Goal: Task Accomplishment & Management: Manage account settings

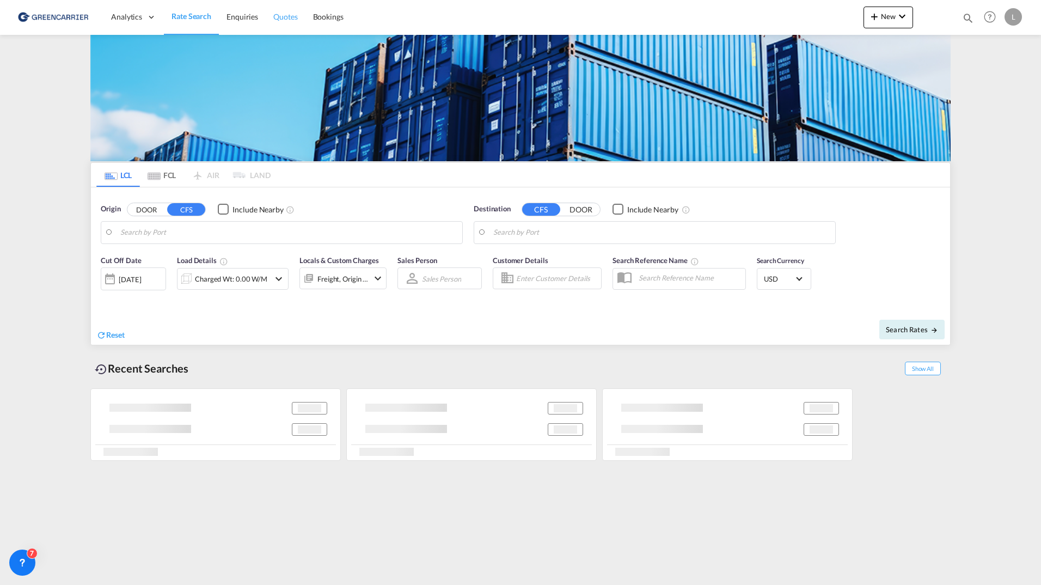
click at [283, 16] on span "Quotes" at bounding box center [285, 16] width 24 height 9
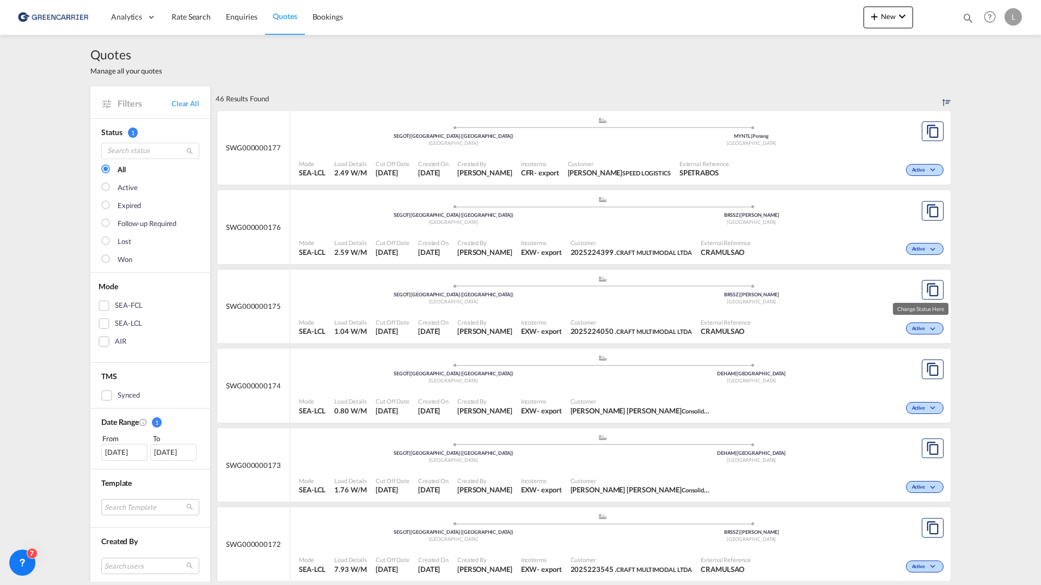
click at [920, 327] on span "Active" at bounding box center [920, 329] width 16 height 8
click at [731, 303] on div "Follow-up Required Lost" at bounding box center [520, 292] width 1041 height 585
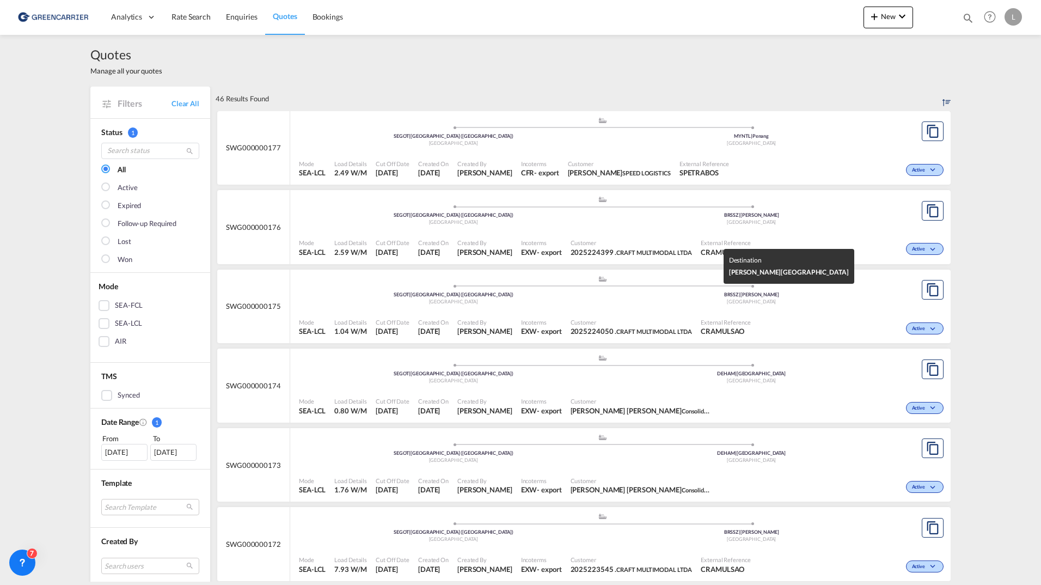
click at [650, 301] on div "[GEOGRAPHIC_DATA]" at bounding box center [752, 301] width 298 height 7
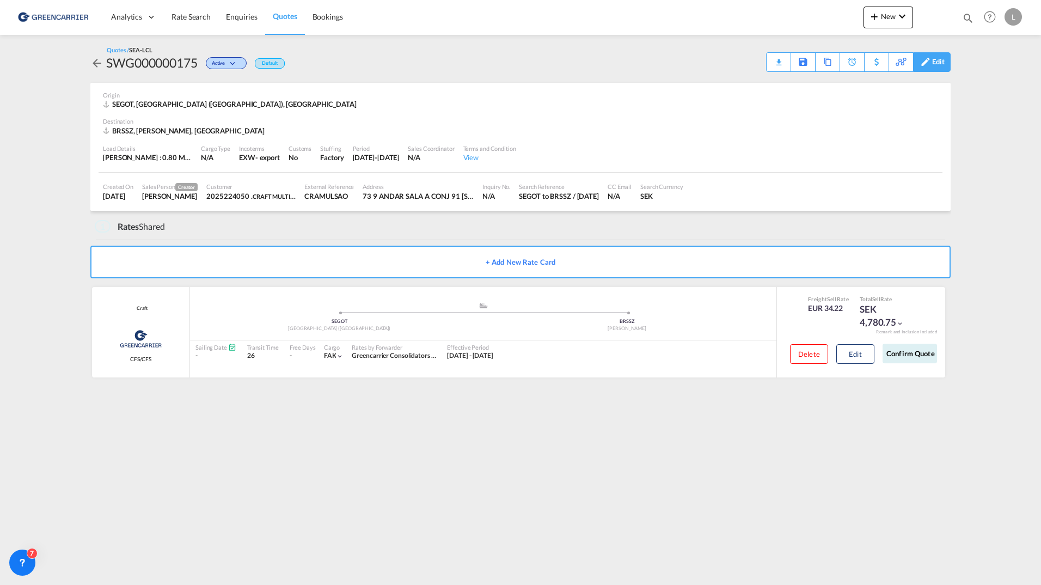
click at [938, 65] on div "Edit" at bounding box center [938, 62] width 13 height 19
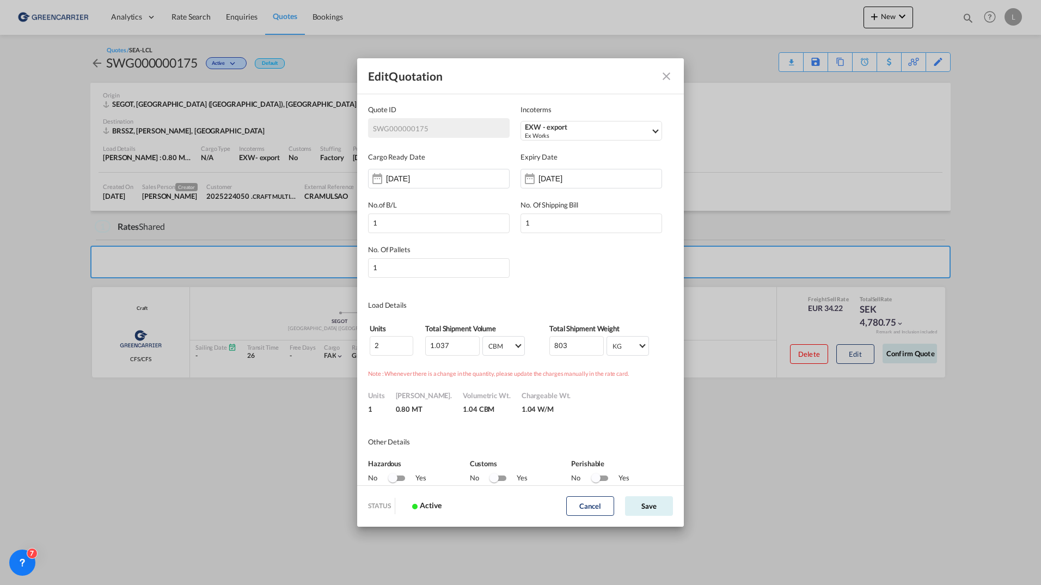
click at [660, 80] on md-icon "Close dialog" at bounding box center [666, 76] width 13 height 13
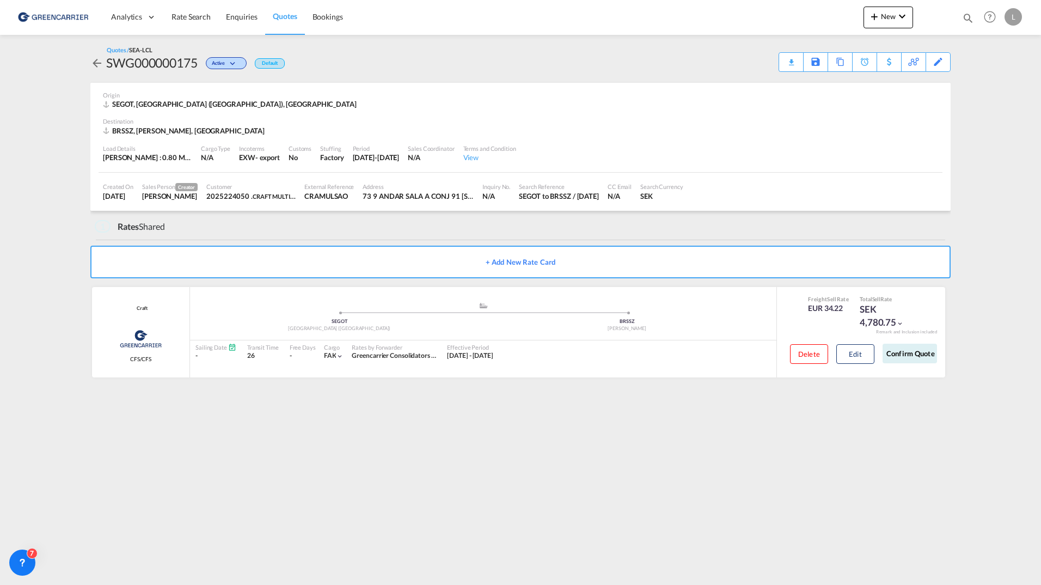
click at [959, 481] on md-content "Analytics Dashboard Rate Search Enquiries Quotes Bookings New Quote Bookings" at bounding box center [520, 292] width 1041 height 585
click at [922, 357] on button "Confirm Quote" at bounding box center [909, 353] width 54 height 20
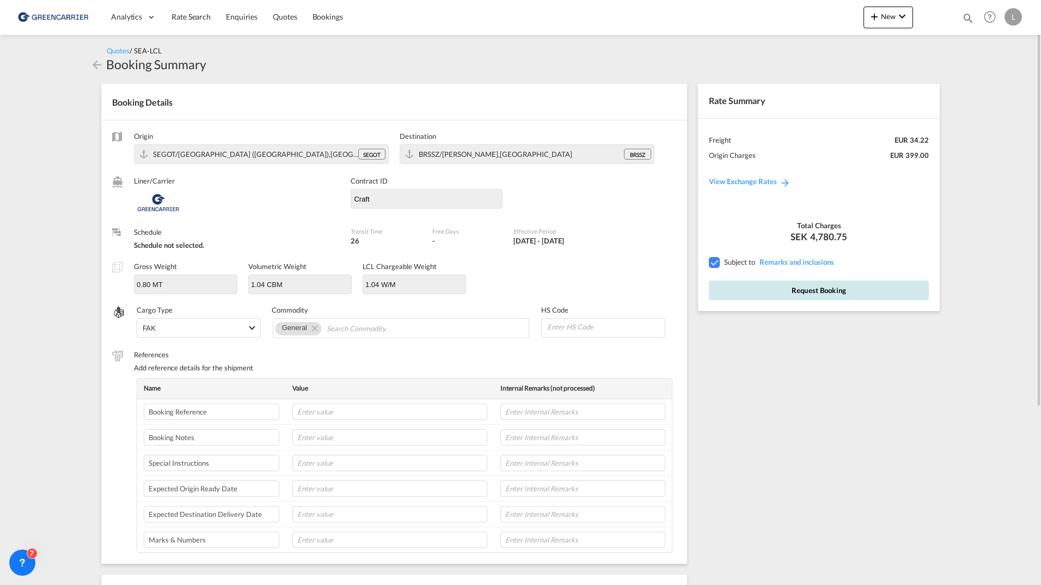
click at [835, 288] on button "Request Booking" at bounding box center [819, 290] width 220 height 20
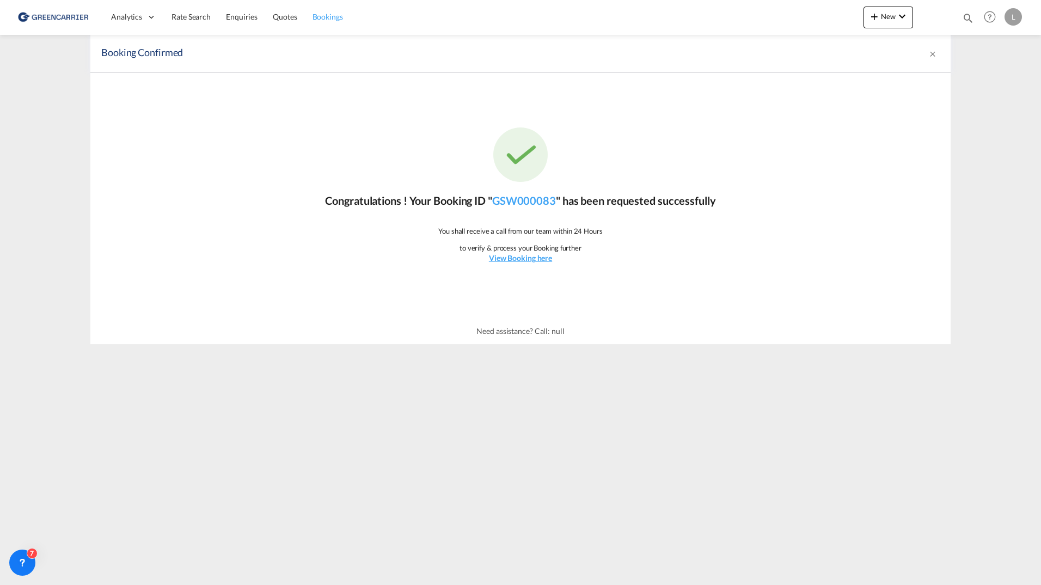
click at [324, 15] on span "Bookings" at bounding box center [327, 16] width 30 height 9
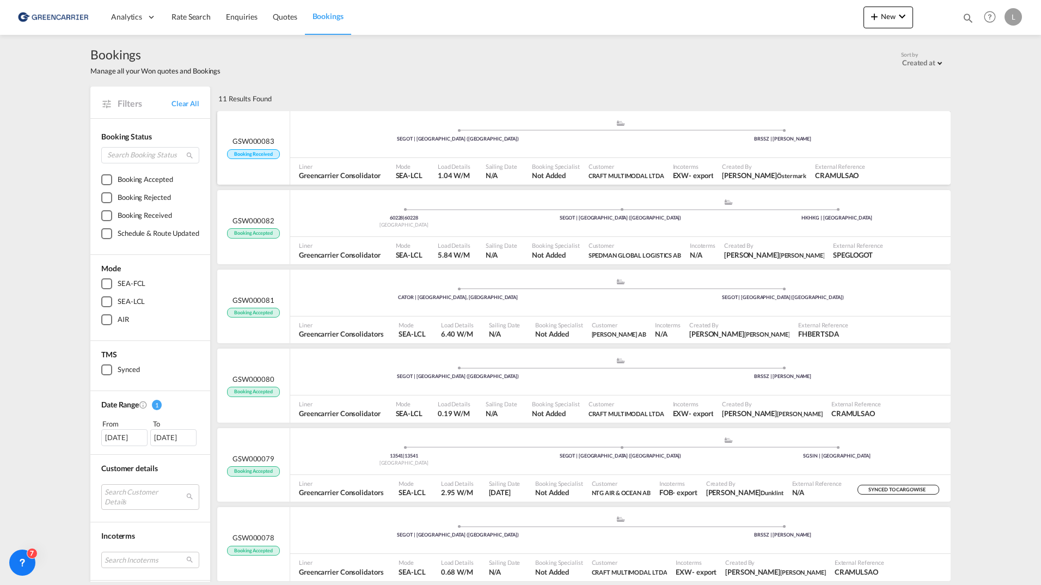
click at [415, 144] on div ".a{fill:#aaa8ad;} .a{fill:#aaa8ad;} SEGOT | [GEOGRAPHIC_DATA] ([GEOGRAPHIC_DATA…" at bounding box center [620, 135] width 660 height 33
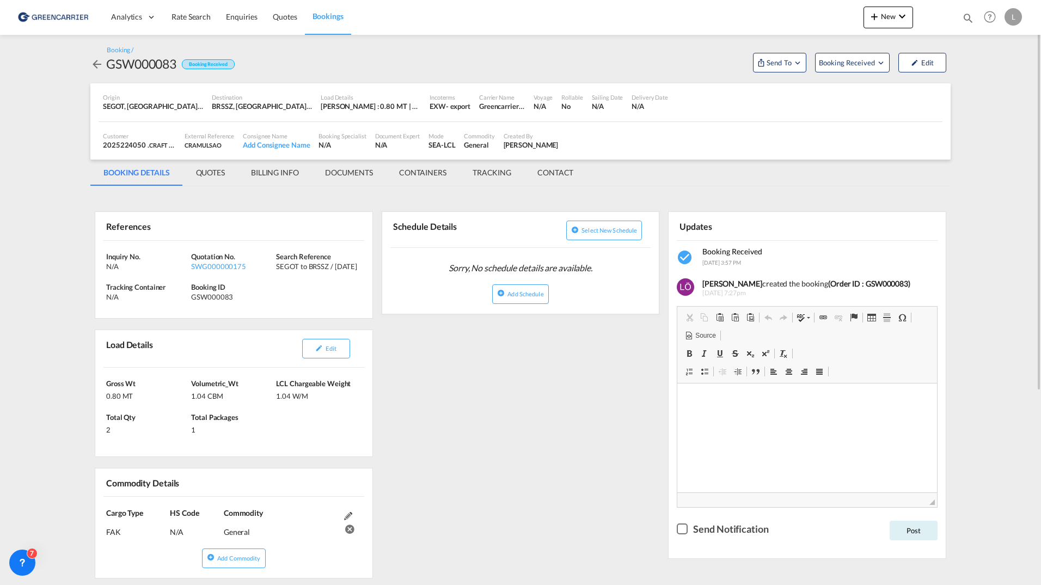
click at [507, 103] on div "Greencarrier Consolidator" at bounding box center [502, 106] width 46 height 10
click at [509, 107] on div "Greencarrier Consolidator" at bounding box center [502, 106] width 46 height 10
drag, startPoint x: 498, startPoint y: 106, endPoint x: 521, endPoint y: 106, distance: 22.9
click at [521, 106] on div "Greencarrier Consolidator" at bounding box center [502, 106] width 46 height 10
drag, startPoint x: 521, startPoint y: 106, endPoint x: 597, endPoint y: 133, distance: 81.1
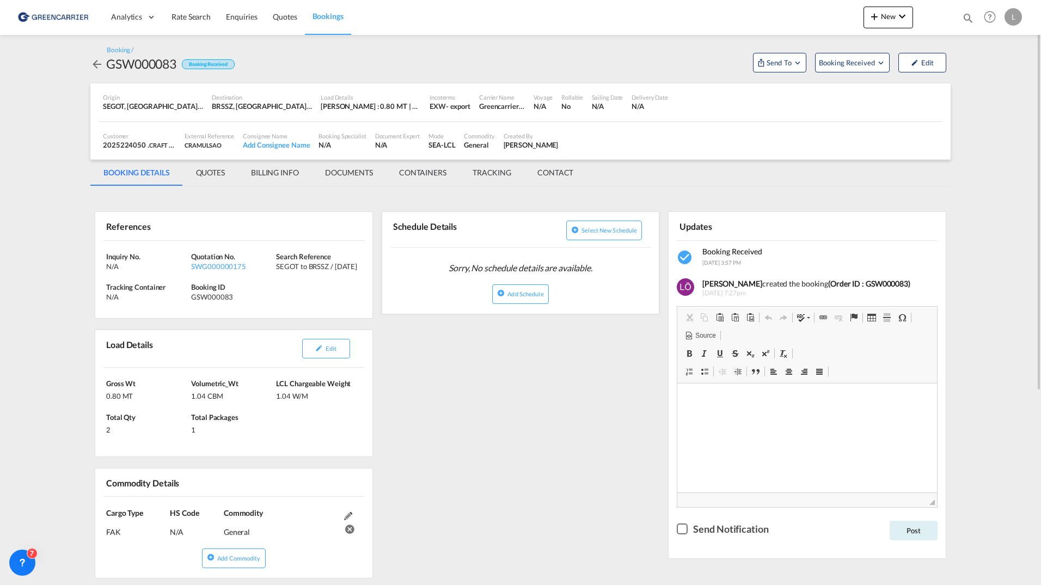
click at [601, 133] on div "Customer 2025224050 . CRAFT MULTIMODAL LTDA , +-1 more External Reference CRAMU…" at bounding box center [521, 140] width 844 height 27
click at [791, 59] on span "Send To" at bounding box center [778, 62] width 27 height 11
click at [803, 94] on div "Yet to sync" at bounding box center [806, 103] width 67 height 23
click at [873, 97] on span "Send Booking" at bounding box center [887, 99] width 43 height 17
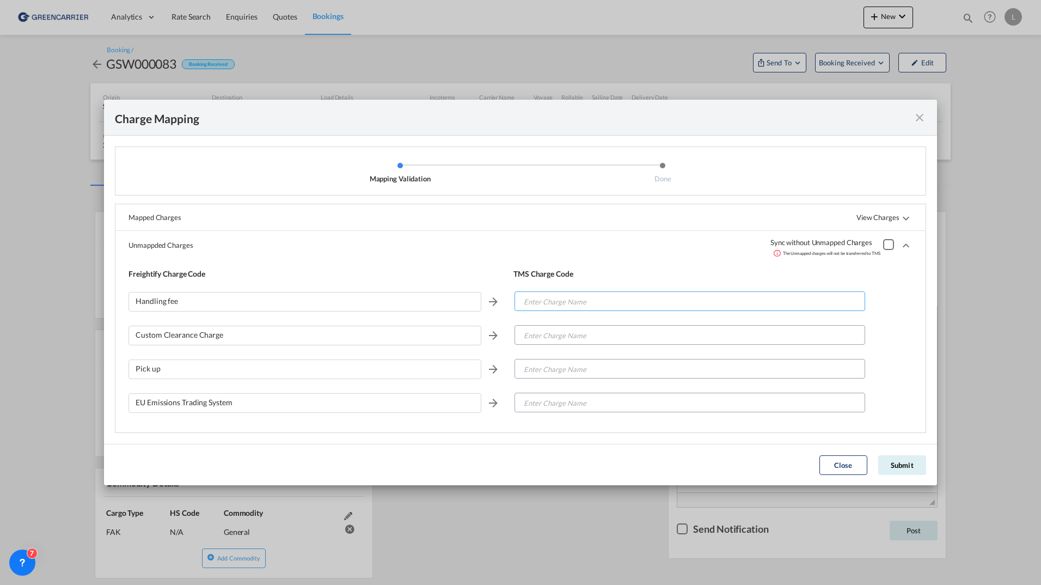
click at [576, 303] on input "Enter Charge Name" at bounding box center [689, 302] width 349 height 20
type input "o"
click at [577, 304] on input "d" at bounding box center [689, 302] width 349 height 20
click at [571, 304] on input "d" at bounding box center [689, 302] width 349 height 20
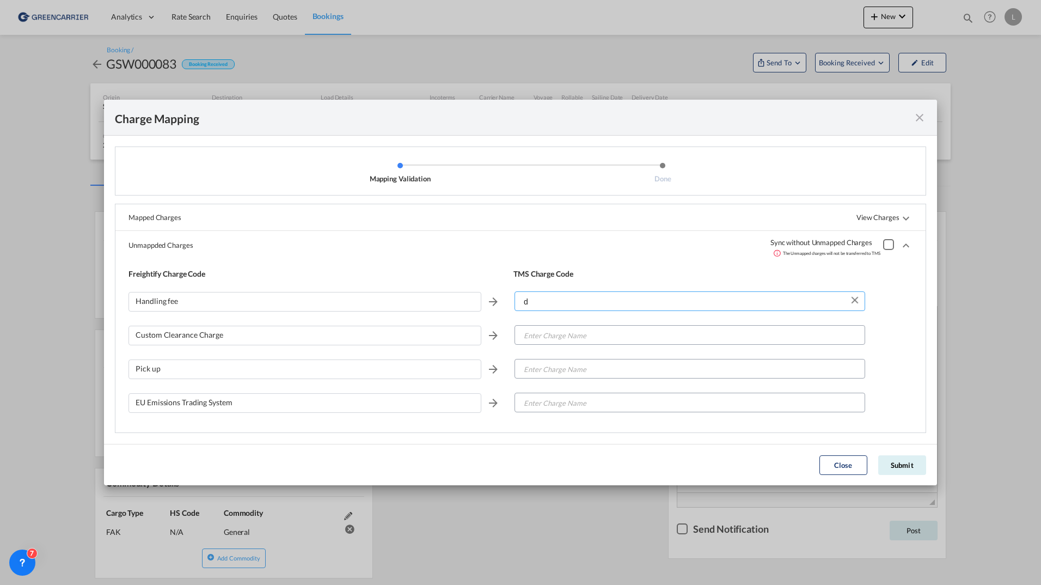
click at [571, 304] on input "d" at bounding box center [689, 302] width 349 height 20
type input "d"
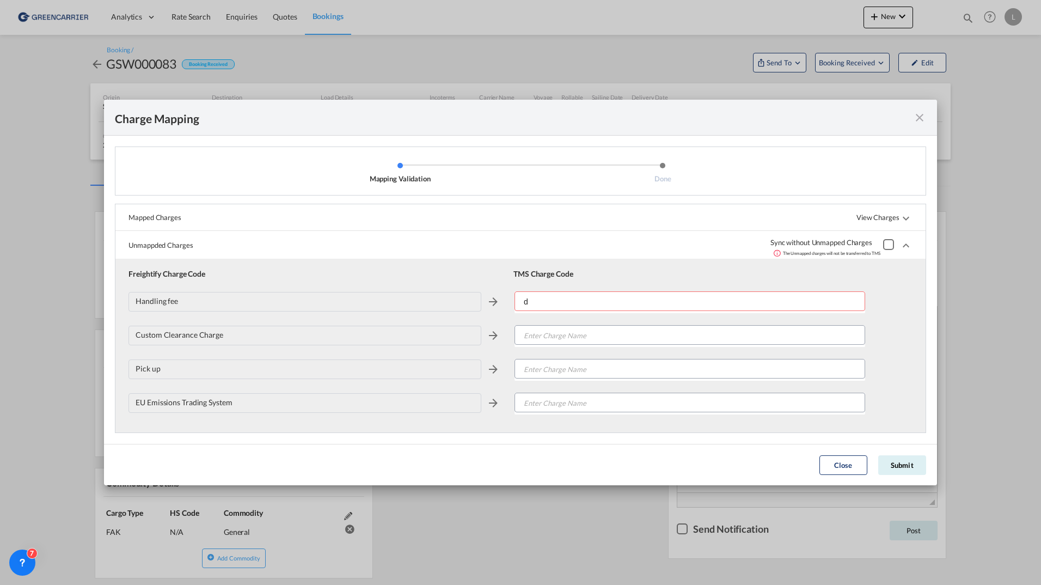
click at [577, 322] on div "Custom Clearance Charge" at bounding box center [520, 339] width 784 height 34
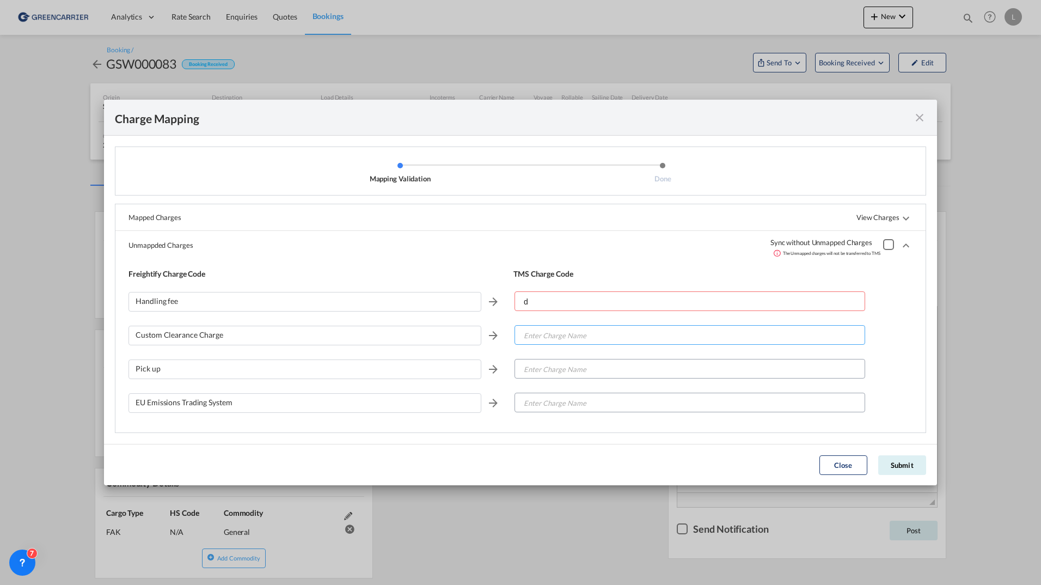
click at [575, 336] on input "Enter Charge Name" at bounding box center [689, 335] width 349 height 20
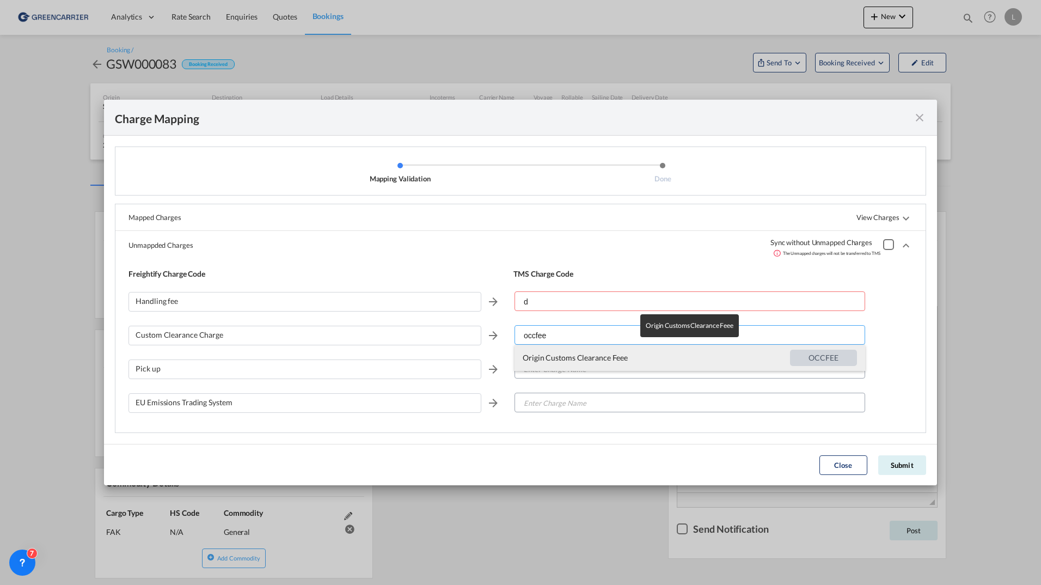
click at [554, 364] on span "Origin Customs Clearance Feee" at bounding box center [656, 358] width 267 height 26
type input "Origin Customs Clearance Feee"
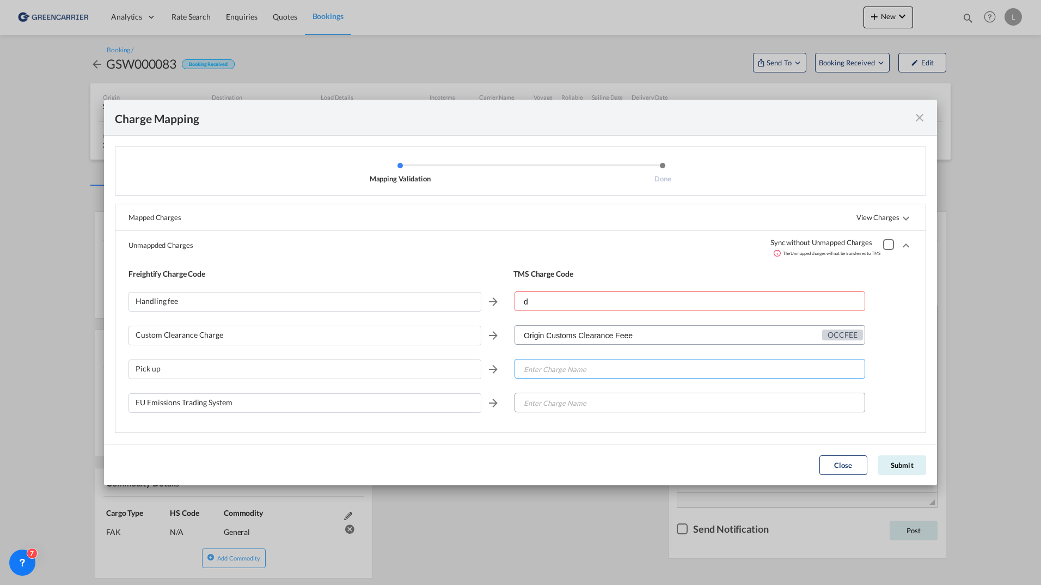
click at [549, 372] on input "Enter Charge Name" at bounding box center [689, 369] width 349 height 20
type input "u"
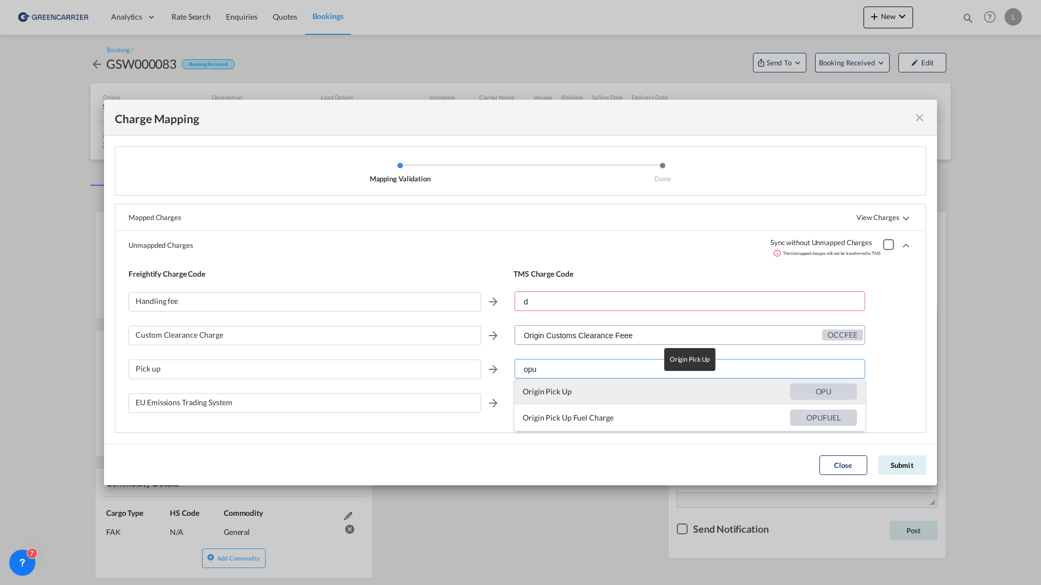
click at [562, 395] on span "Origin Pick Up" at bounding box center [656, 391] width 267 height 26
type input "Origin Pick Up"
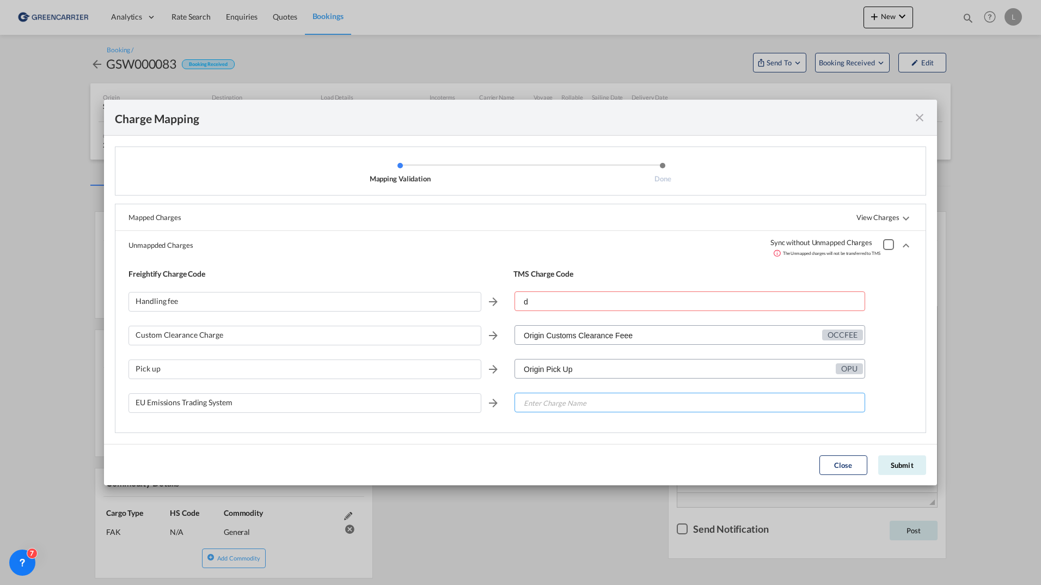
click at [554, 407] on input "Enter Charge Name" at bounding box center [689, 403] width 349 height 20
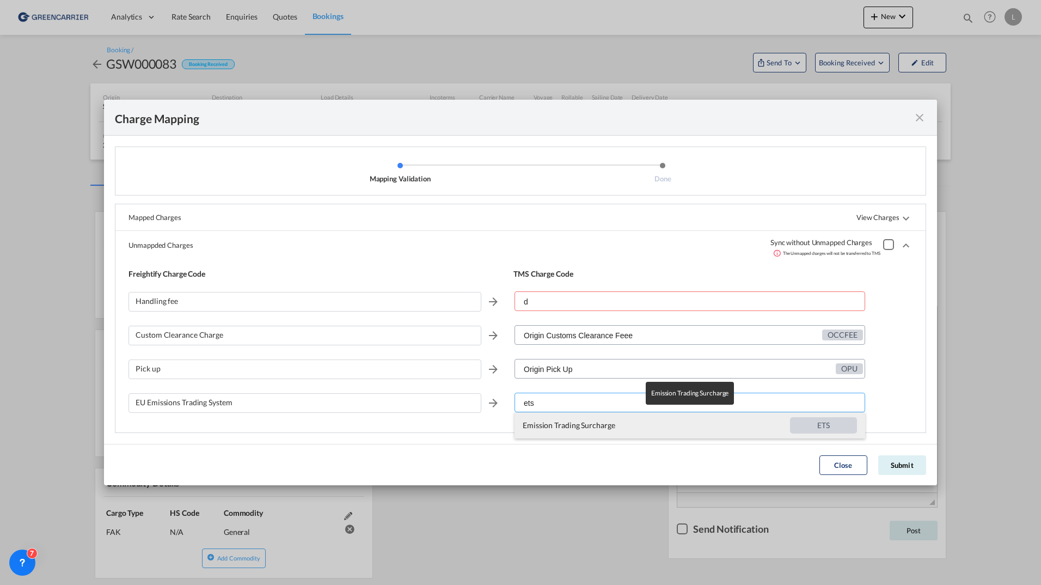
click at [574, 420] on span "Emission Trading Surcharge" at bounding box center [656, 425] width 267 height 26
type input "Emission Trading Surcharge"
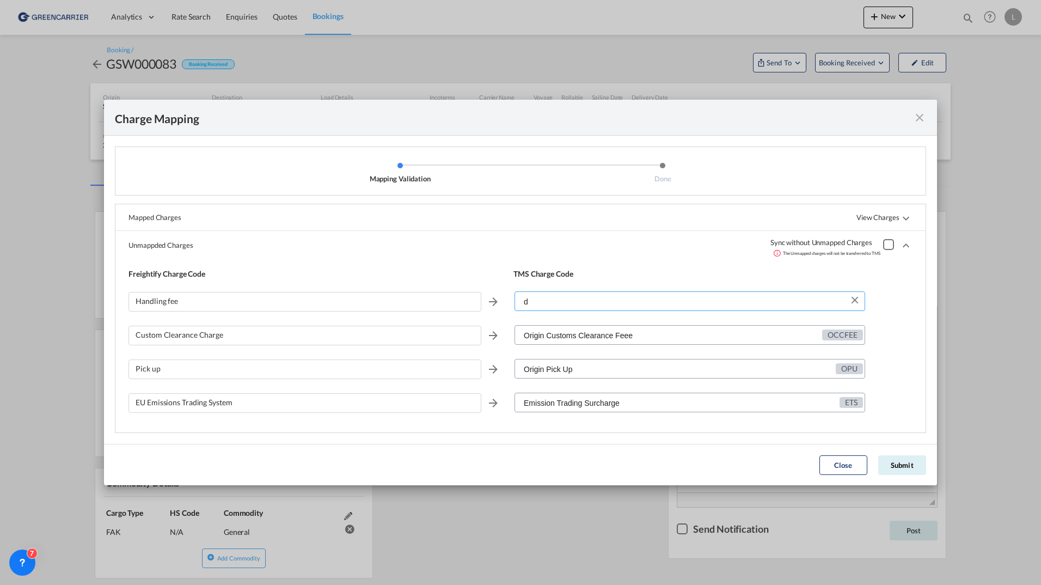
click at [574, 302] on input "d" at bounding box center [689, 302] width 349 height 20
click at [550, 311] on md-autocomplete "d" at bounding box center [689, 302] width 351 height 22
click at [549, 307] on input "d" at bounding box center [689, 302] width 349 height 20
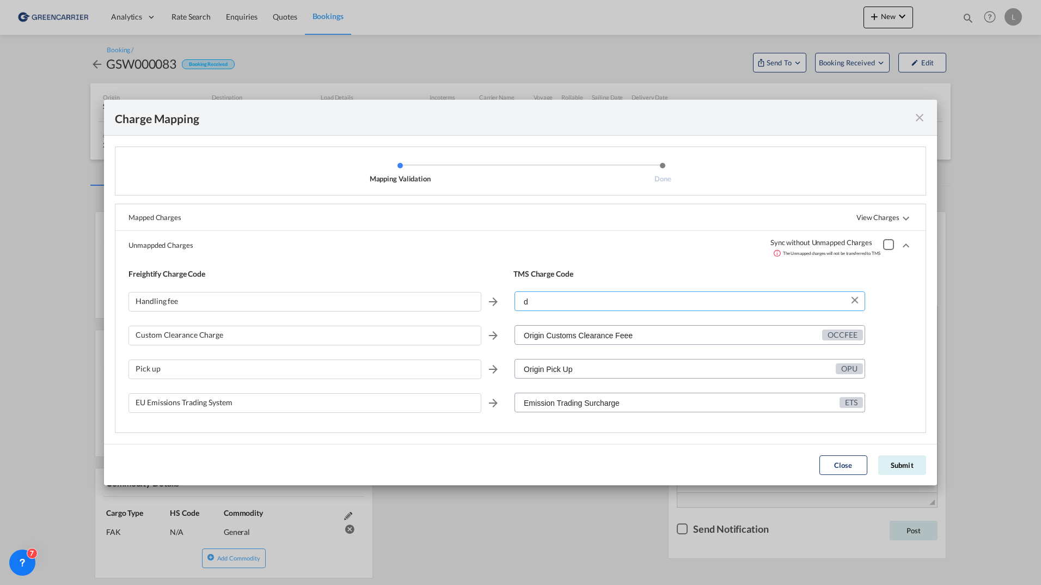
click at [546, 303] on input "d" at bounding box center [689, 302] width 349 height 20
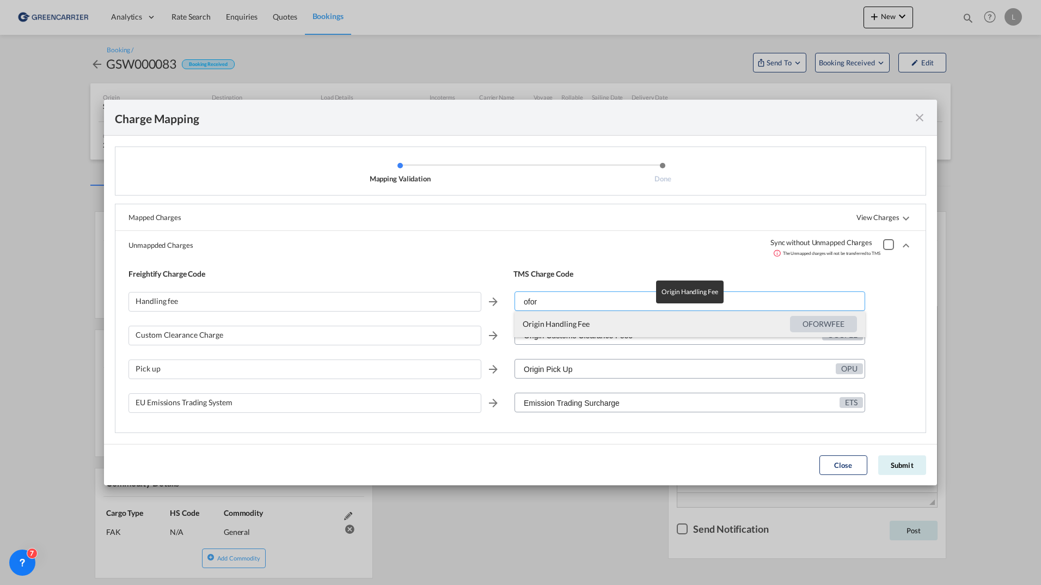
click at [595, 325] on span "Origin Handling Fee" at bounding box center [656, 324] width 267 height 26
type input "Origin Handling Fee"
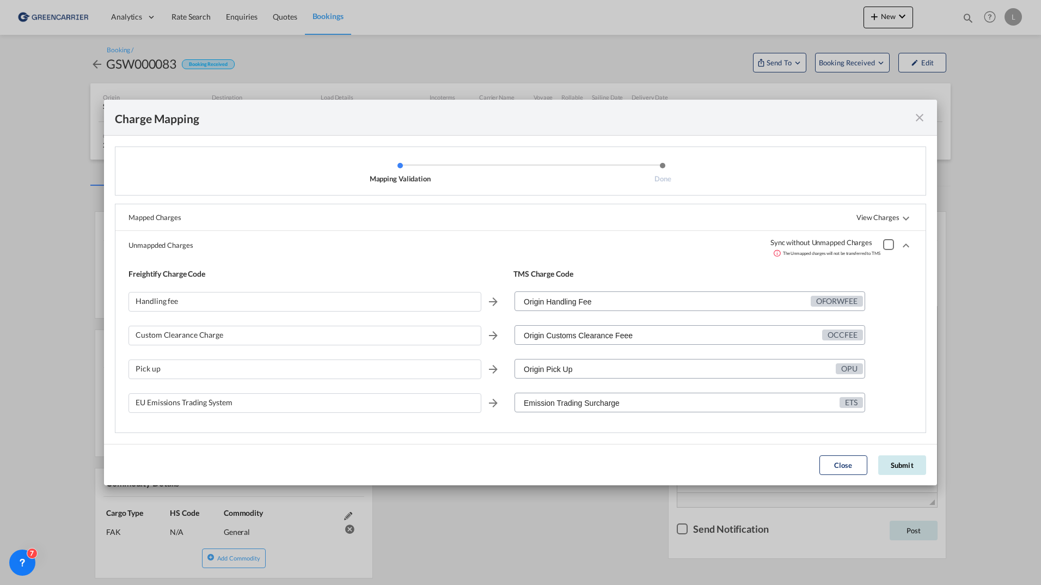
click at [906, 470] on button "Submit" at bounding box center [902, 465] width 48 height 20
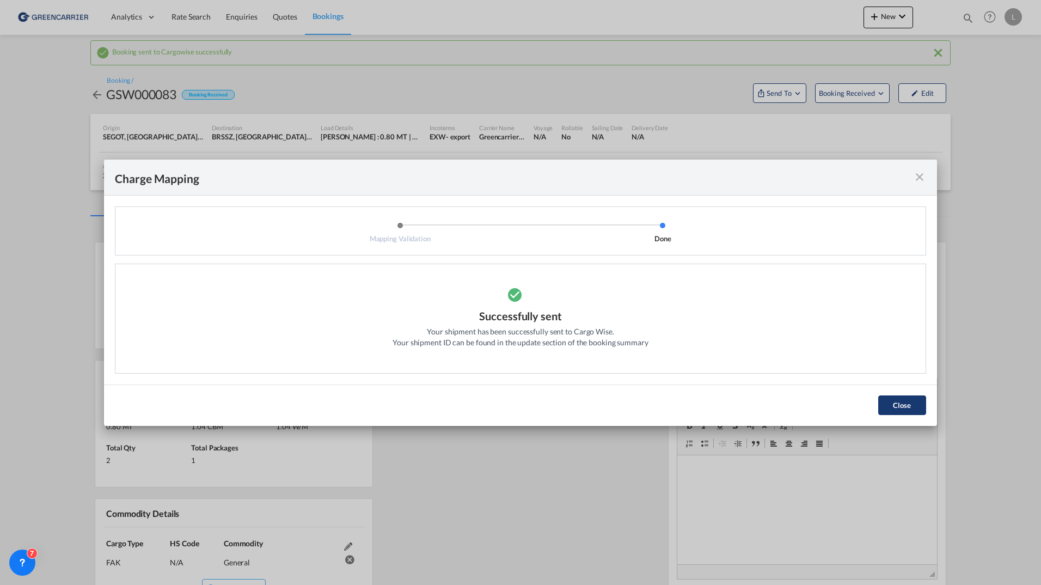
click at [900, 406] on button "Close" at bounding box center [902, 405] width 48 height 20
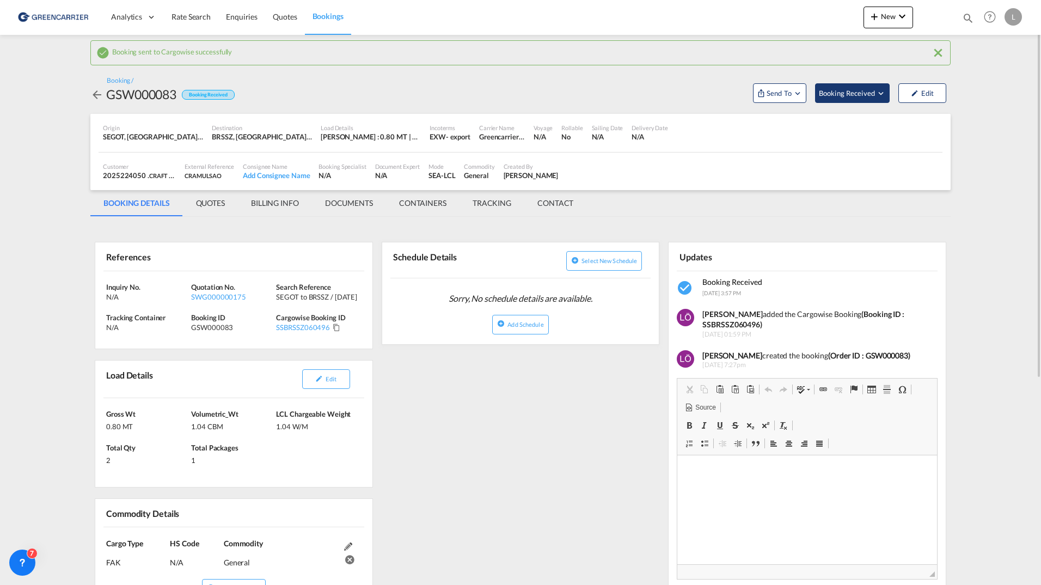
click at [856, 101] on button "Booking Received" at bounding box center [852, 93] width 75 height 20
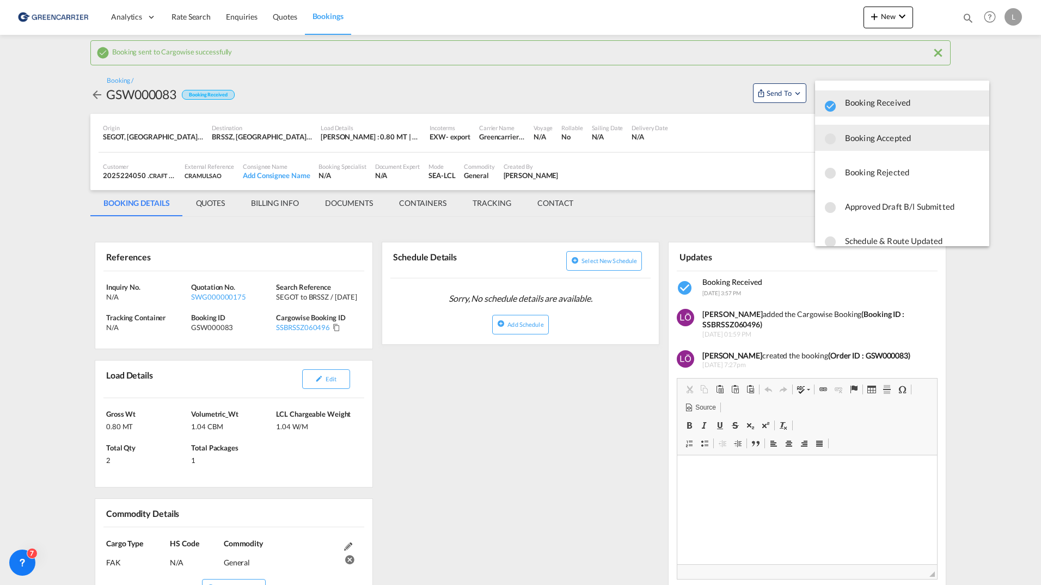
click at [877, 130] on span "Booking Accepted" at bounding box center [913, 138] width 136 height 20
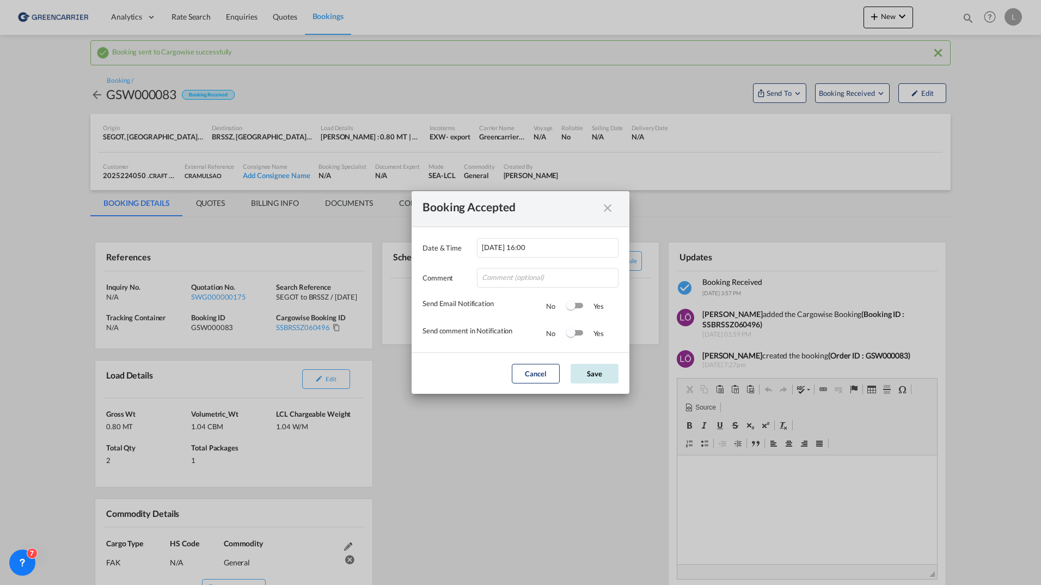
click at [604, 373] on button "Save" at bounding box center [594, 374] width 48 height 20
